Goal: Navigation & Orientation: Find specific page/section

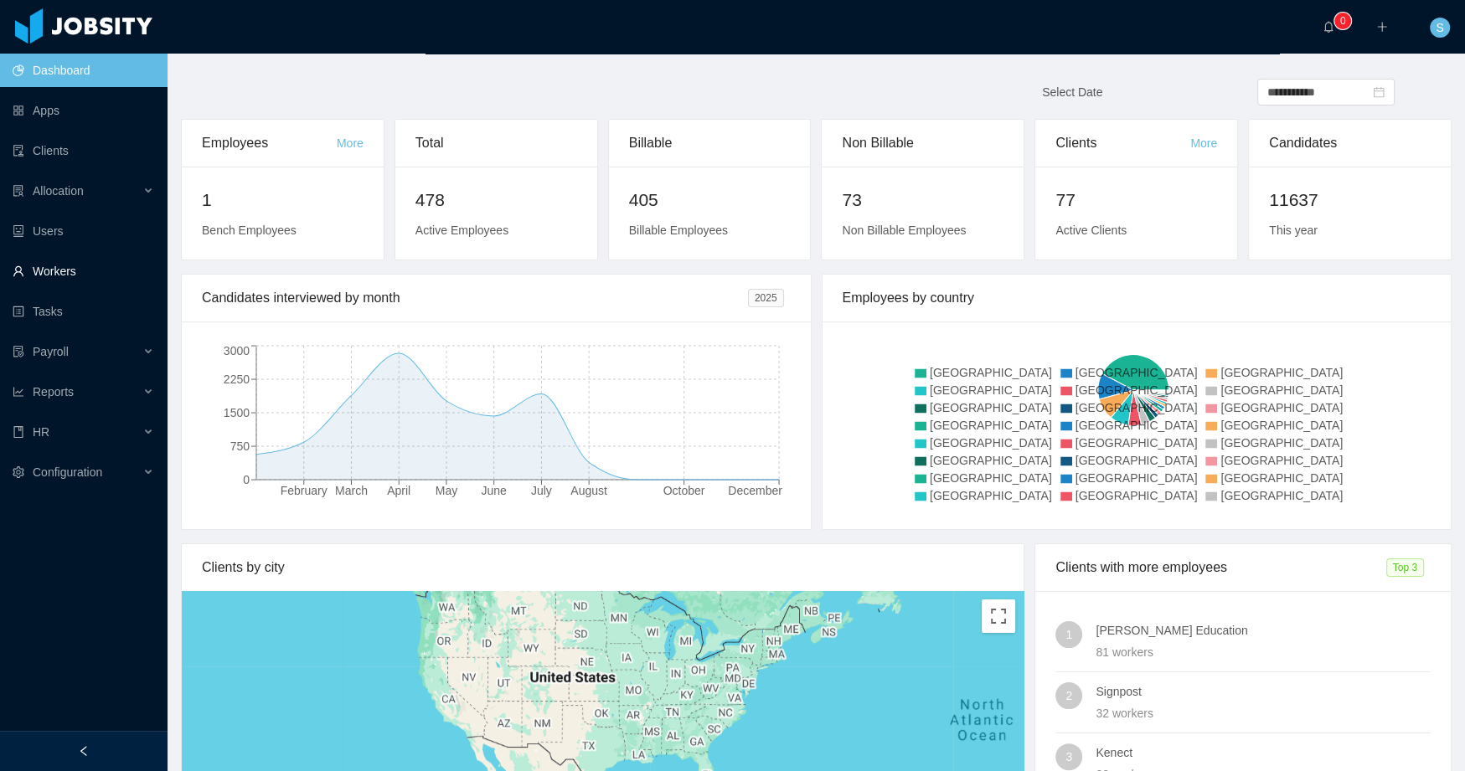
click at [57, 267] on link "Workers" at bounding box center [84, 271] width 142 height 33
click at [924, 551] on div "Clients by city" at bounding box center [602, 567] width 801 height 47
click at [331, 566] on div "Clients by city" at bounding box center [602, 567] width 801 height 47
